Goal: Information Seeking & Learning: Check status

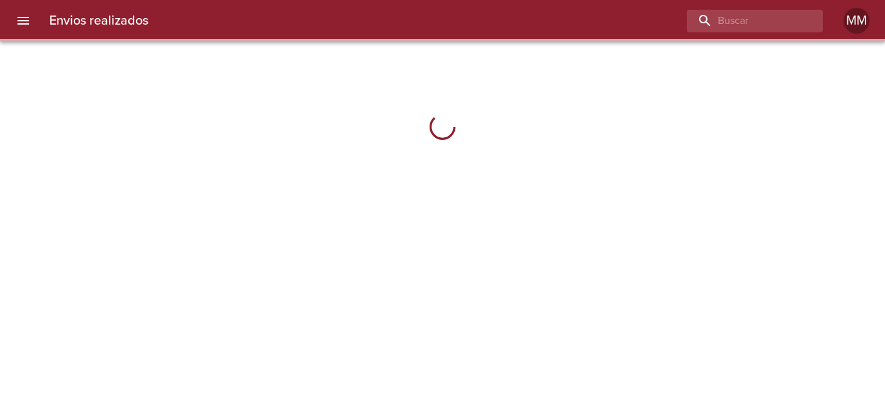
click at [249, 268] on div at bounding box center [442, 196] width 885 height 393
click at [264, 297] on div at bounding box center [442, 196] width 885 height 393
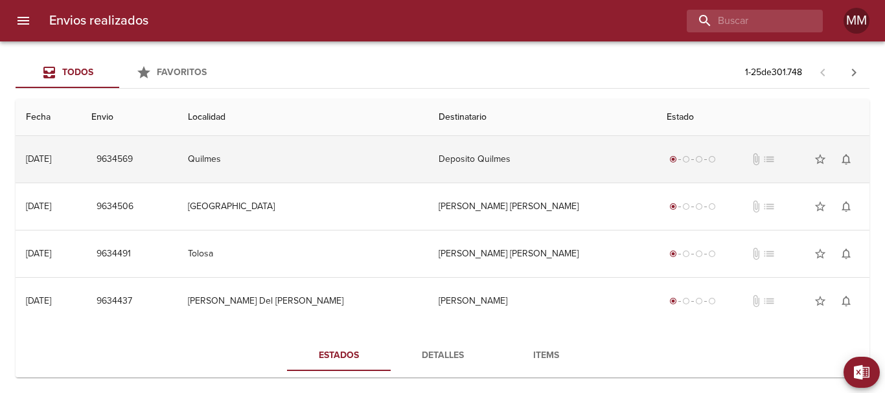
click at [468, 168] on td "Deposito Quilmes" at bounding box center [542, 159] width 228 height 47
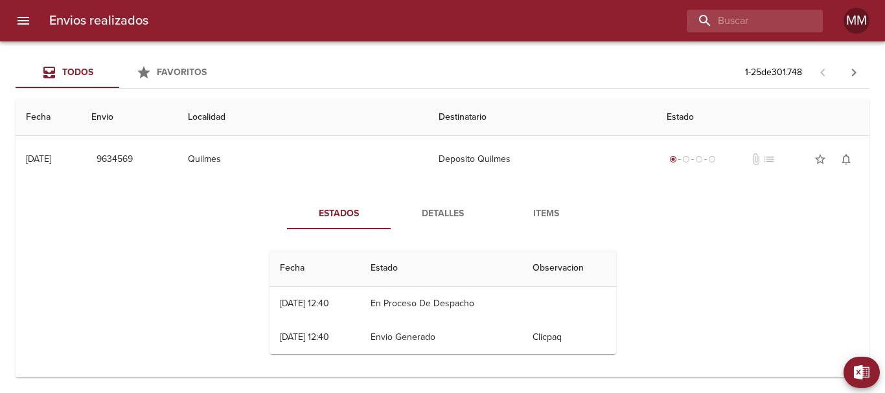
click at [264, 296] on div "Fecha Estado Observacion 03/10 03/10/2025 12:40 En Proceso De Despacho 03/10 03…" at bounding box center [442, 302] width 357 height 125
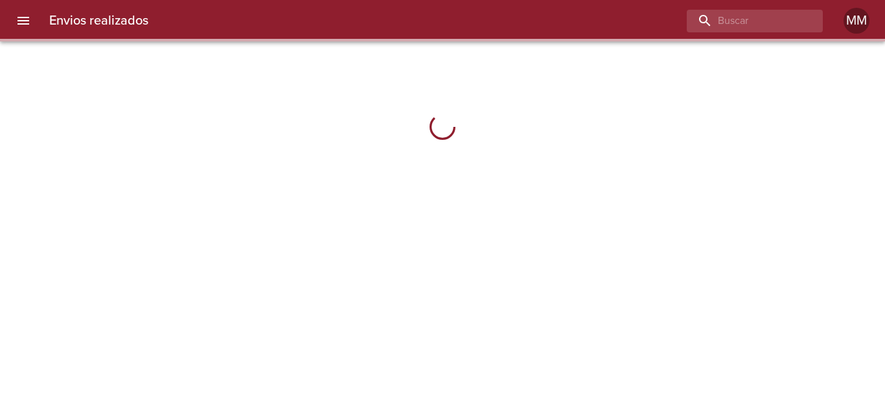
click at [504, 229] on div at bounding box center [442, 196] width 885 height 393
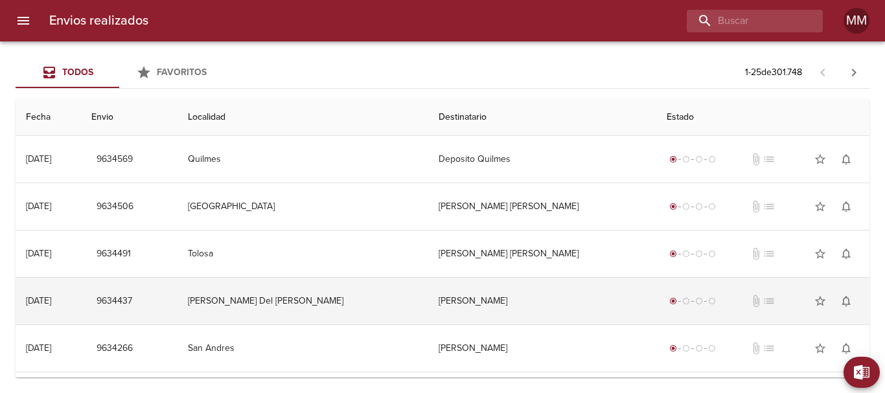
click at [261, 292] on td "Virrey Del Pino" at bounding box center [303, 301] width 251 height 47
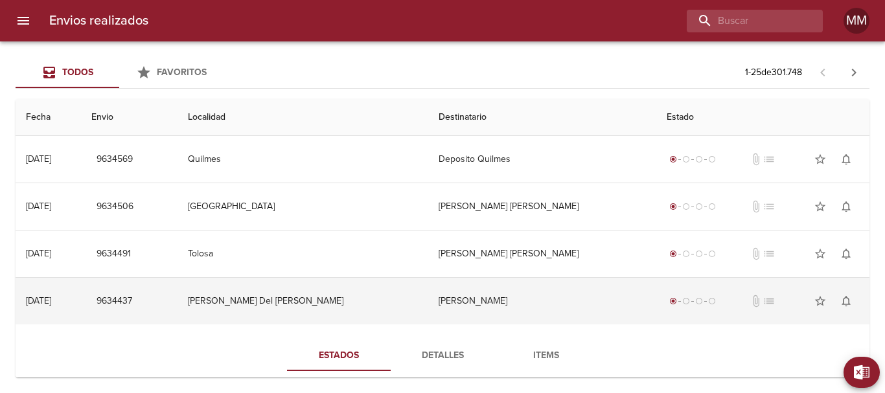
click at [261, 292] on td "Virrey Del Pino" at bounding box center [303, 301] width 251 height 47
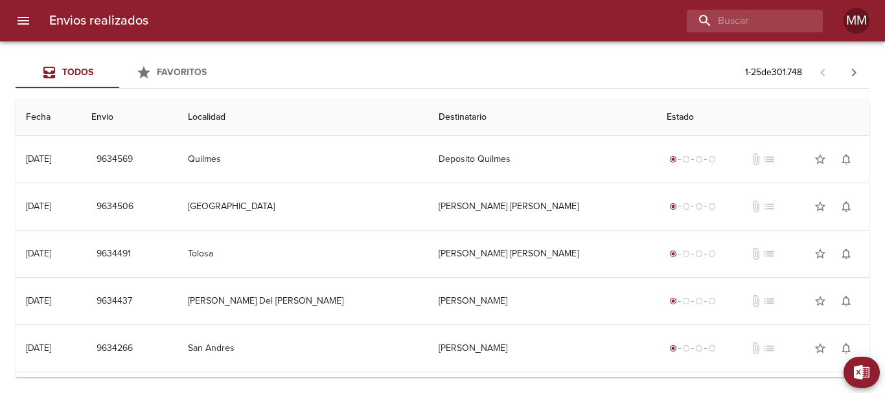
scroll to position [259, 0]
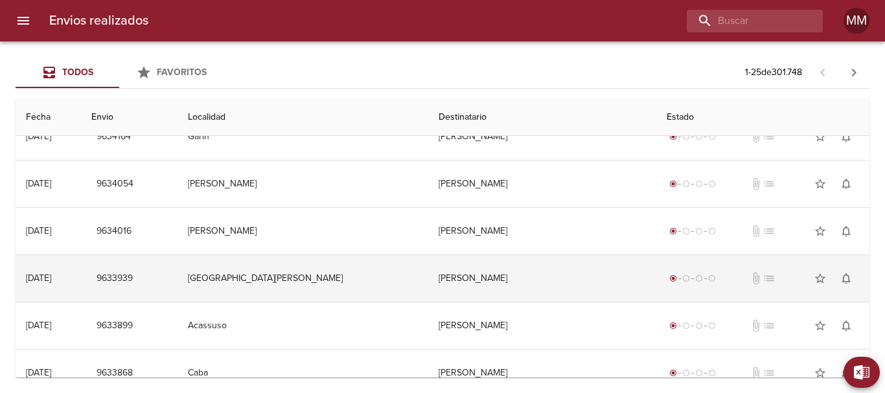
click at [268, 295] on td "Villa Luzuriaga" at bounding box center [303, 278] width 251 height 47
